Goal: Navigation & Orientation: Find specific page/section

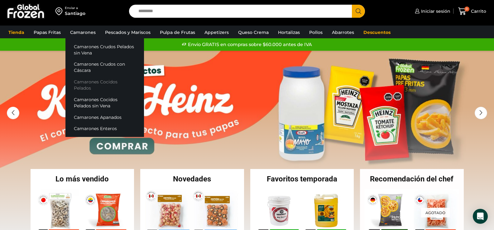
click at [107, 82] on link "Camarones Cocidos Pelados" at bounding box center [104, 85] width 78 height 18
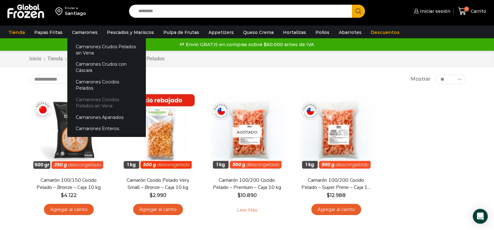
click at [97, 94] on link "Camarones Cocidos Pelados sin Vena" at bounding box center [106, 103] width 78 height 18
